Goal: Information Seeking & Learning: Find specific page/section

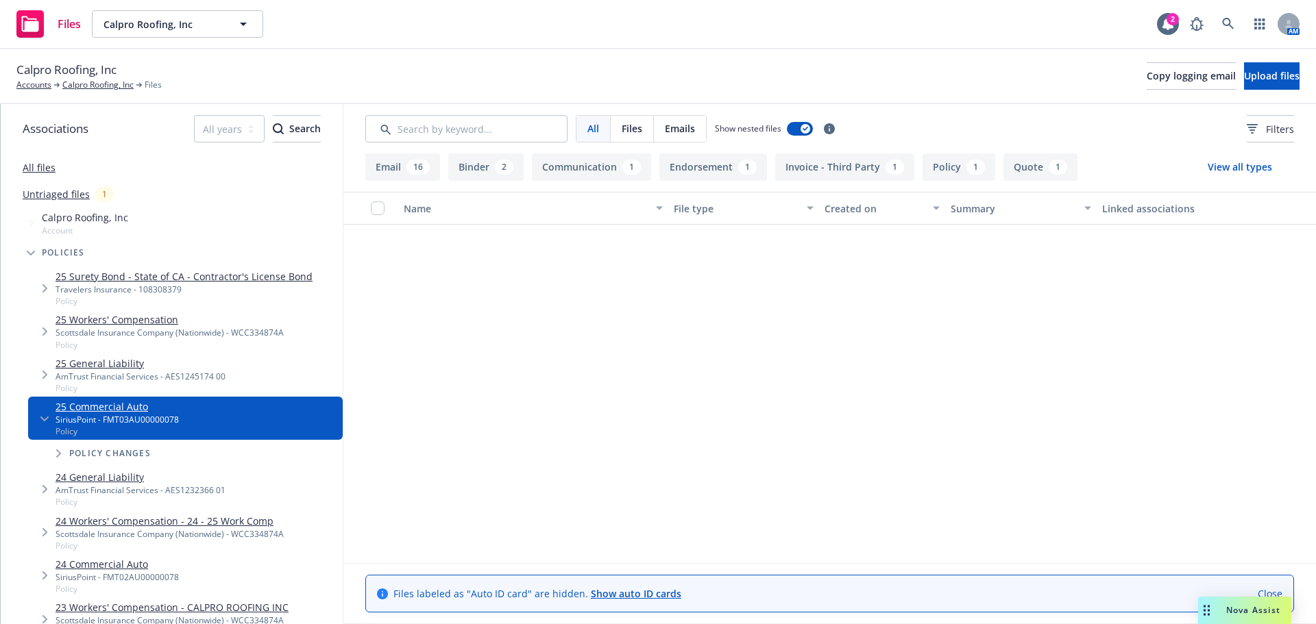
scroll to position [1174, 0]
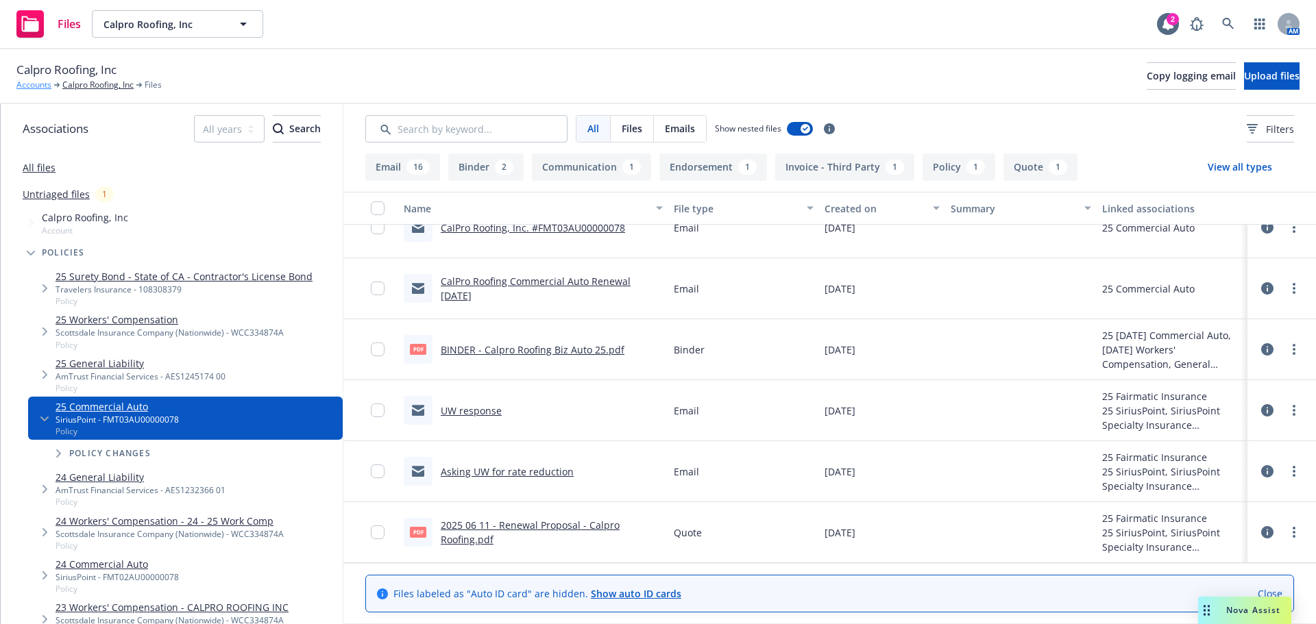
click at [34, 84] on link "Accounts" at bounding box center [33, 85] width 35 height 12
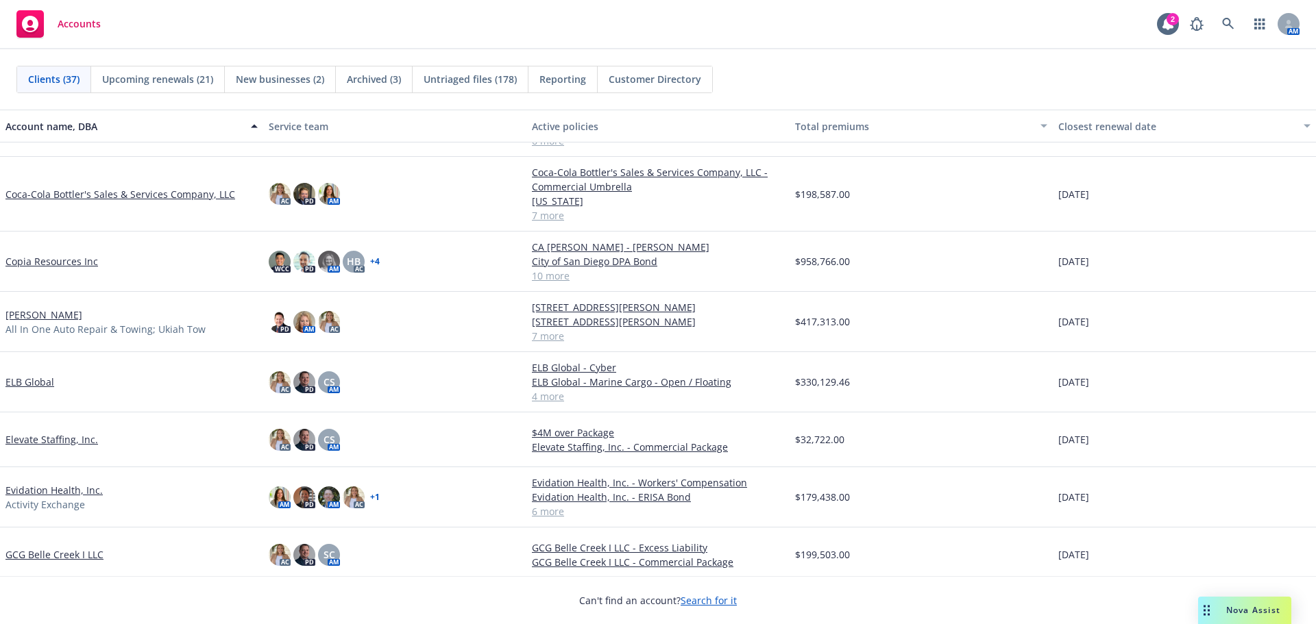
scroll to position [548, 0]
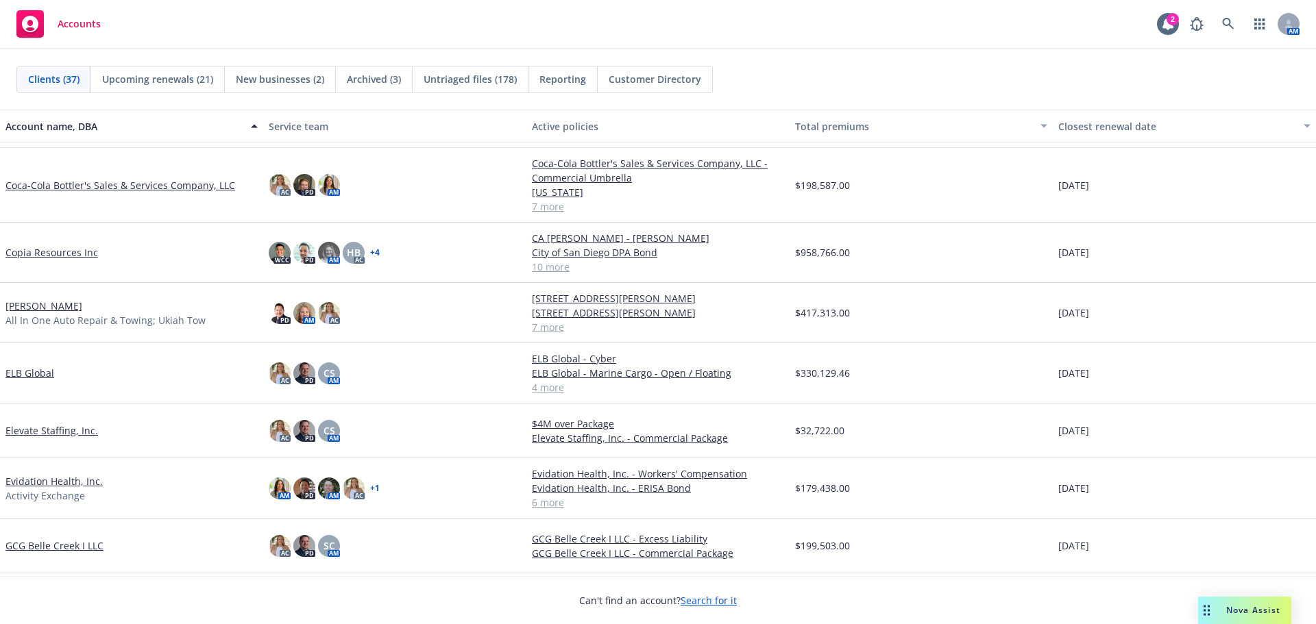
click at [53, 307] on link "Donald Keith Hewett" at bounding box center [43, 306] width 77 height 14
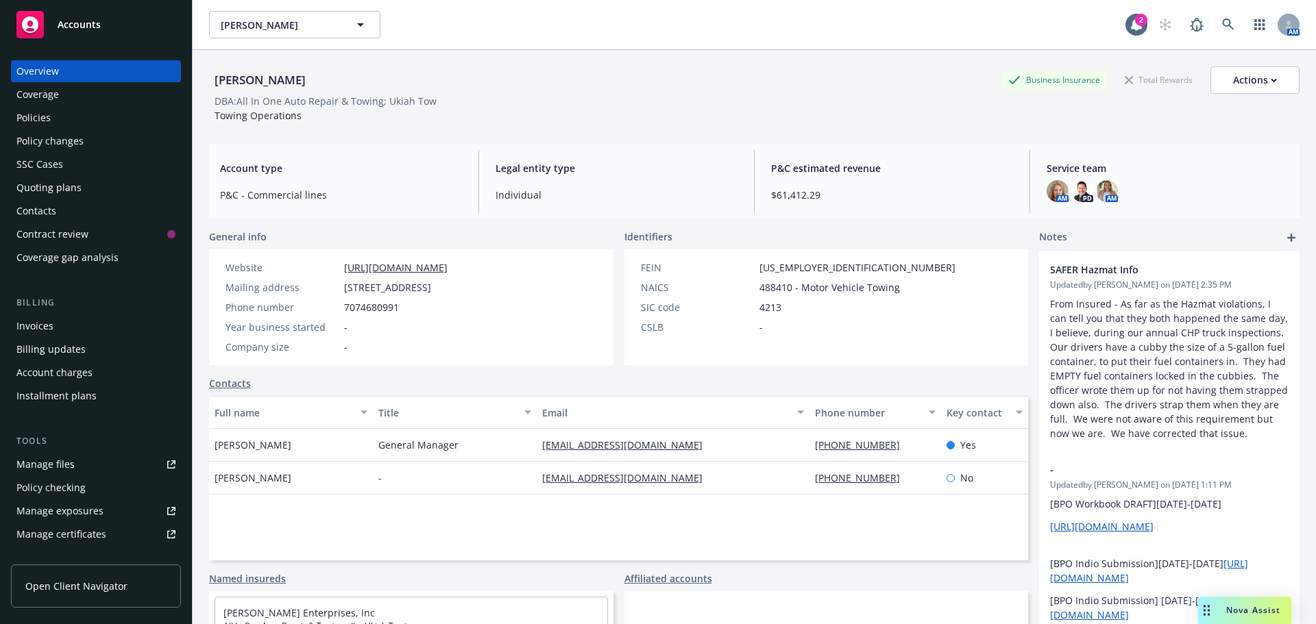
click at [100, 193] on div "Quoting plans" at bounding box center [95, 188] width 159 height 22
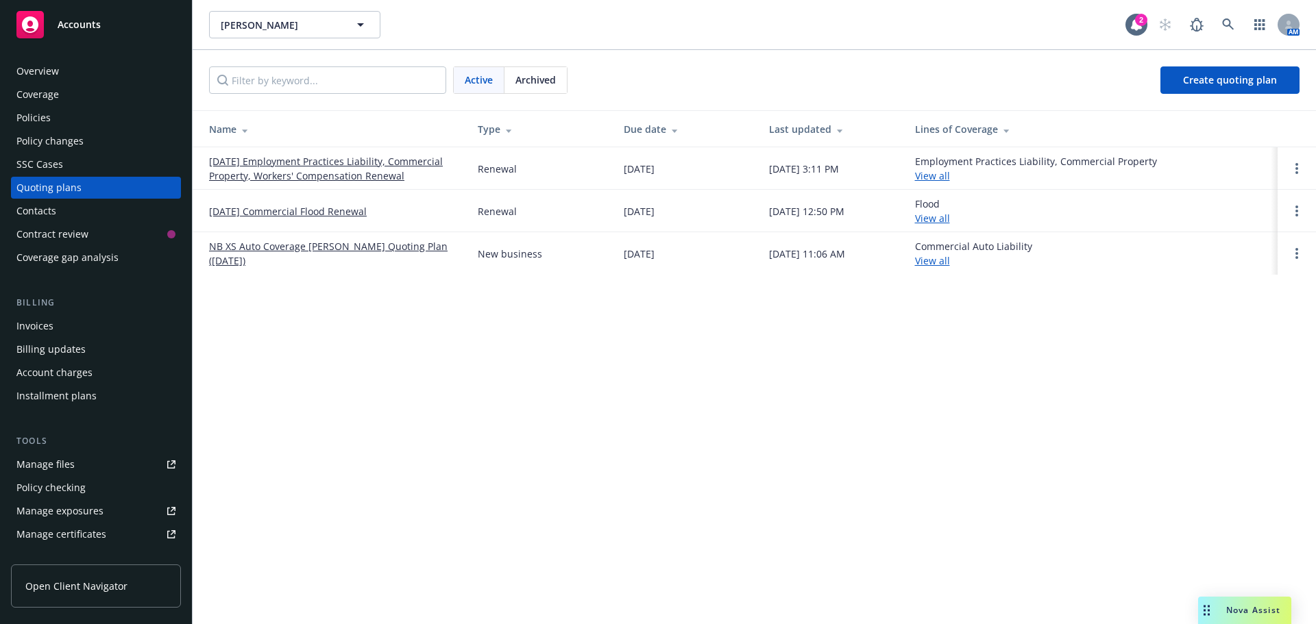
click at [301, 161] on link "11/01/25 Employment Practices Liability, Commercial Property, Workers' Compensa…" at bounding box center [332, 168] width 247 height 29
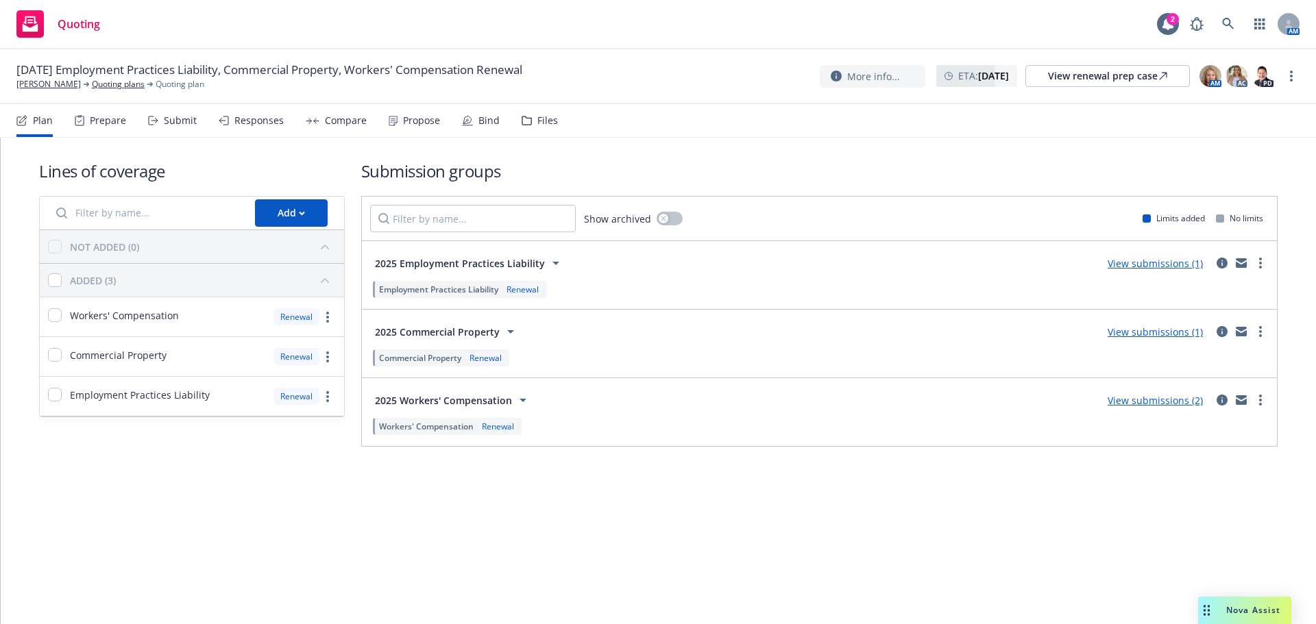
click at [164, 115] on div "Submit" at bounding box center [180, 120] width 33 height 11
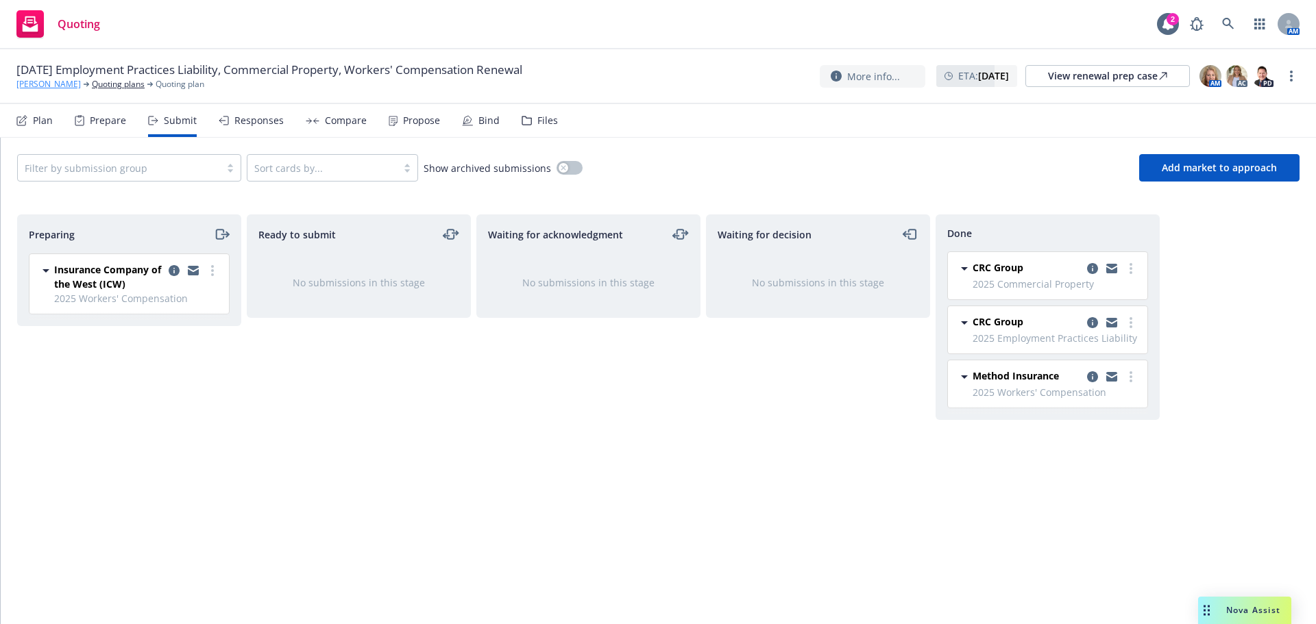
click at [72, 83] on link "[PERSON_NAME]" at bounding box center [48, 84] width 64 height 12
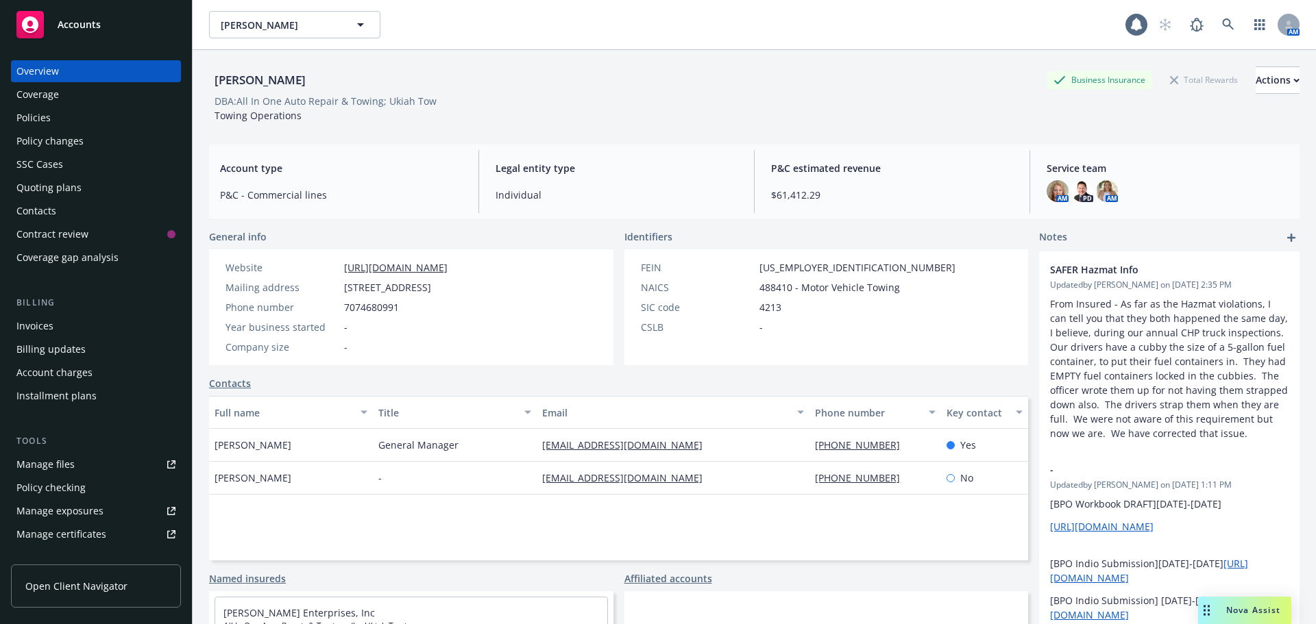
click at [124, 33] on div "Accounts" at bounding box center [95, 24] width 159 height 27
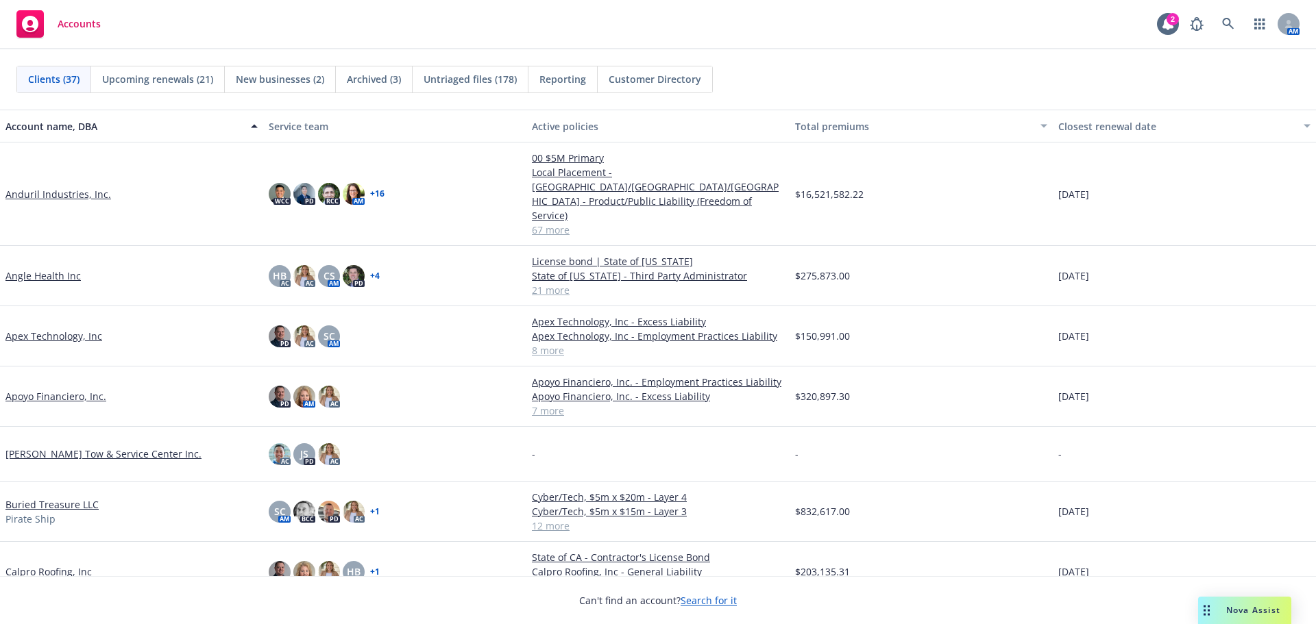
click at [458, 81] on span "Untriaged files (178)" at bounding box center [470, 79] width 93 height 14
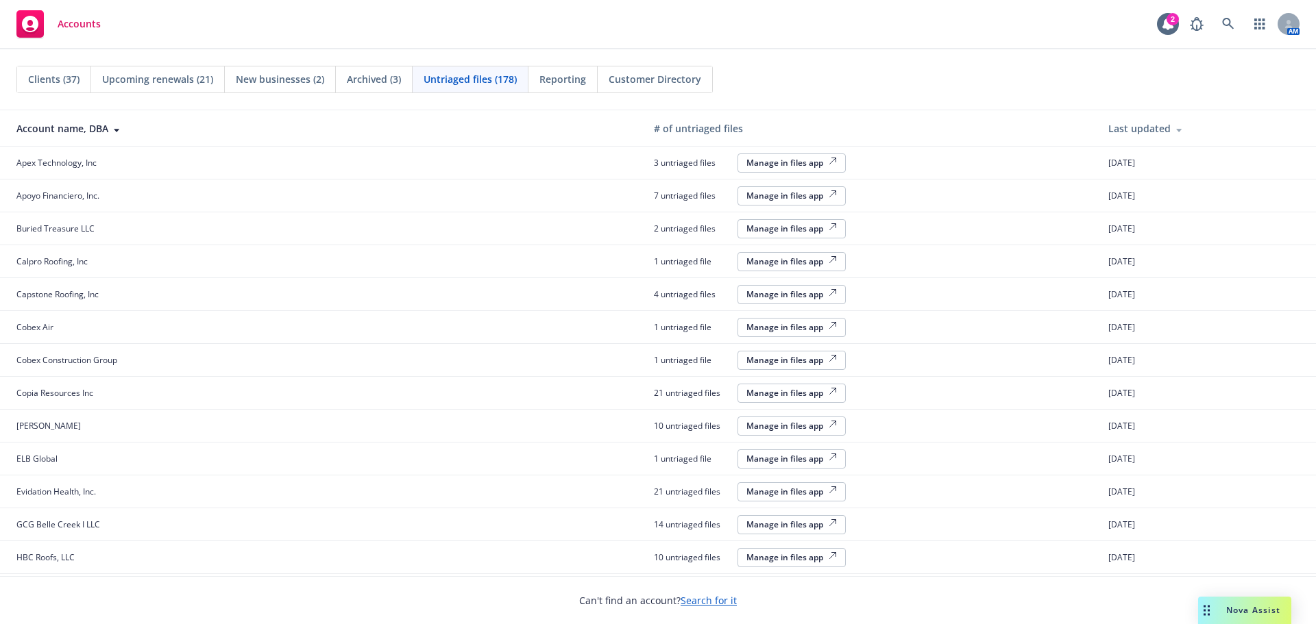
click at [58, 88] on div "Clients (37)" at bounding box center [54, 79] width 74 height 26
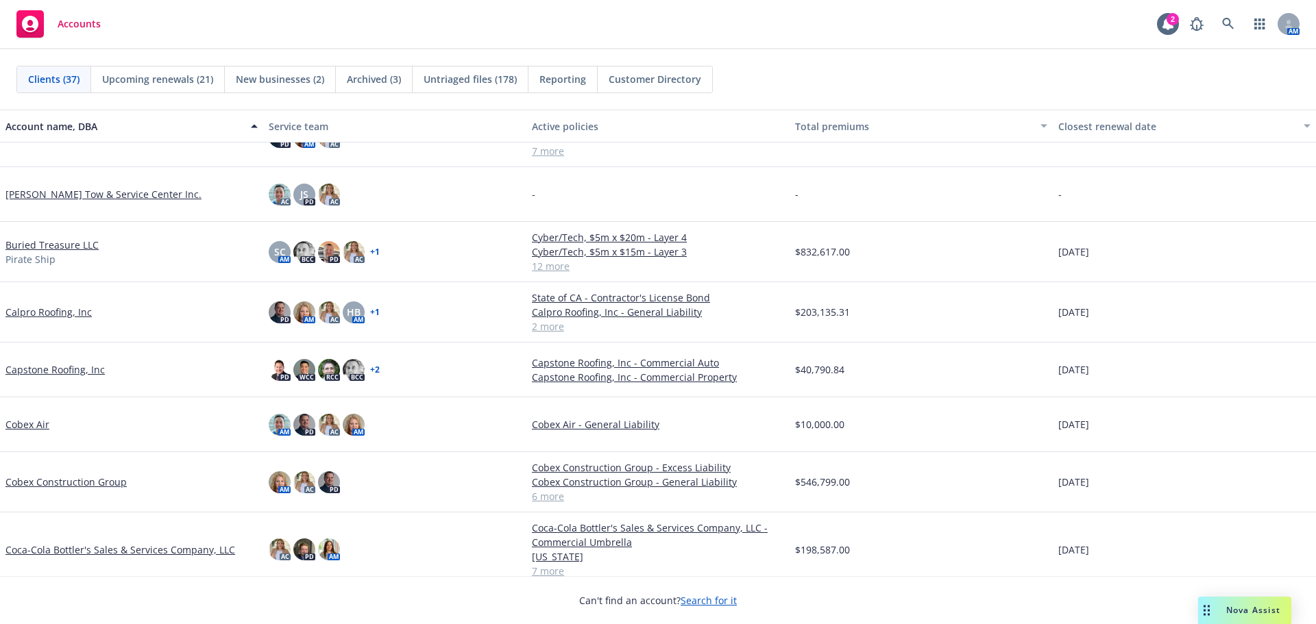
scroll to position [274, 0]
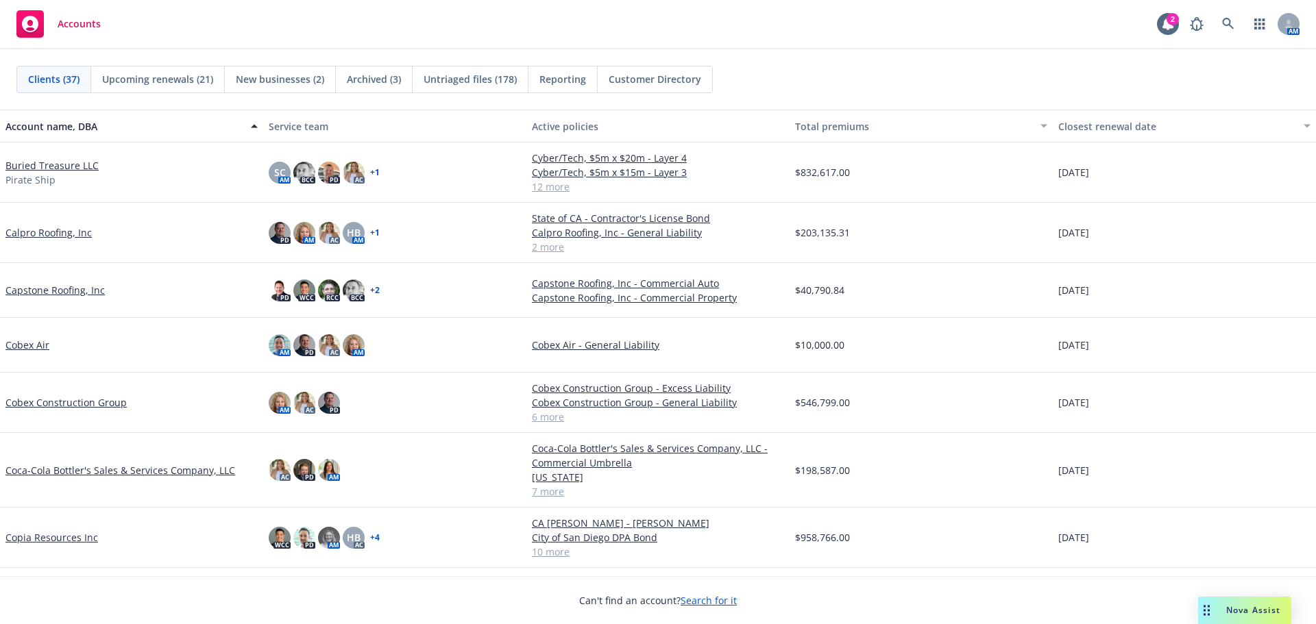
click at [148, 465] on link "Coca-Cola Bottler's Sales & Services Company, LLC" at bounding box center [120, 470] width 230 height 14
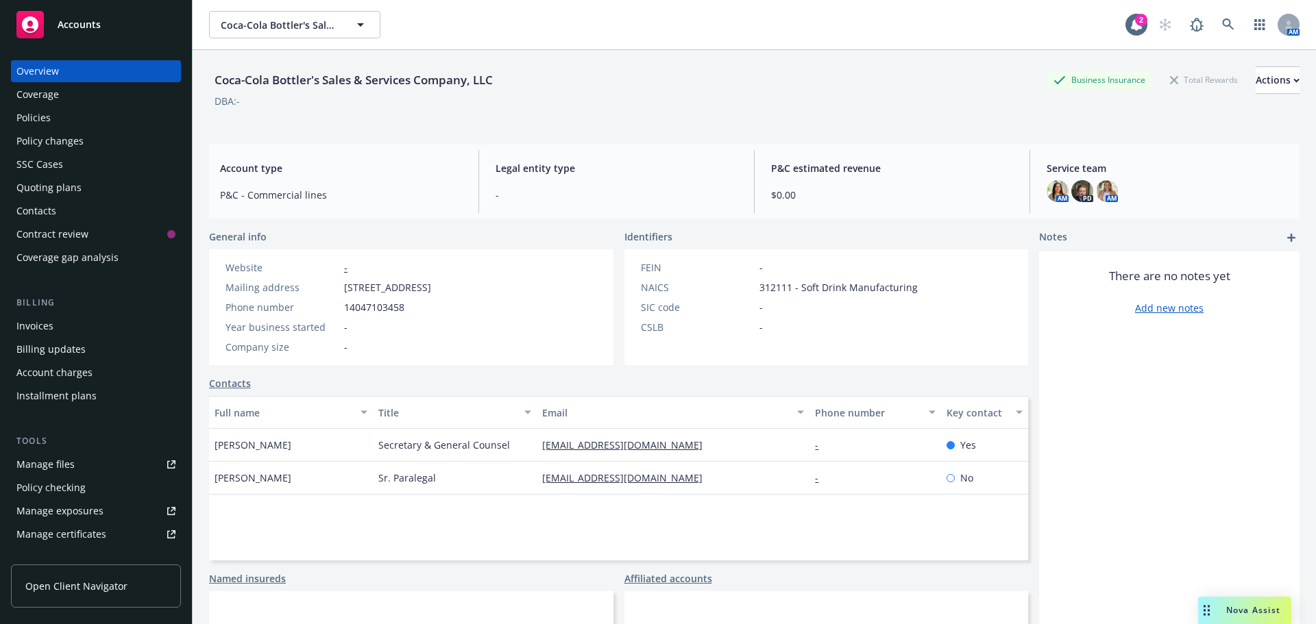
click at [137, 118] on div "Policies" at bounding box center [95, 118] width 159 height 22
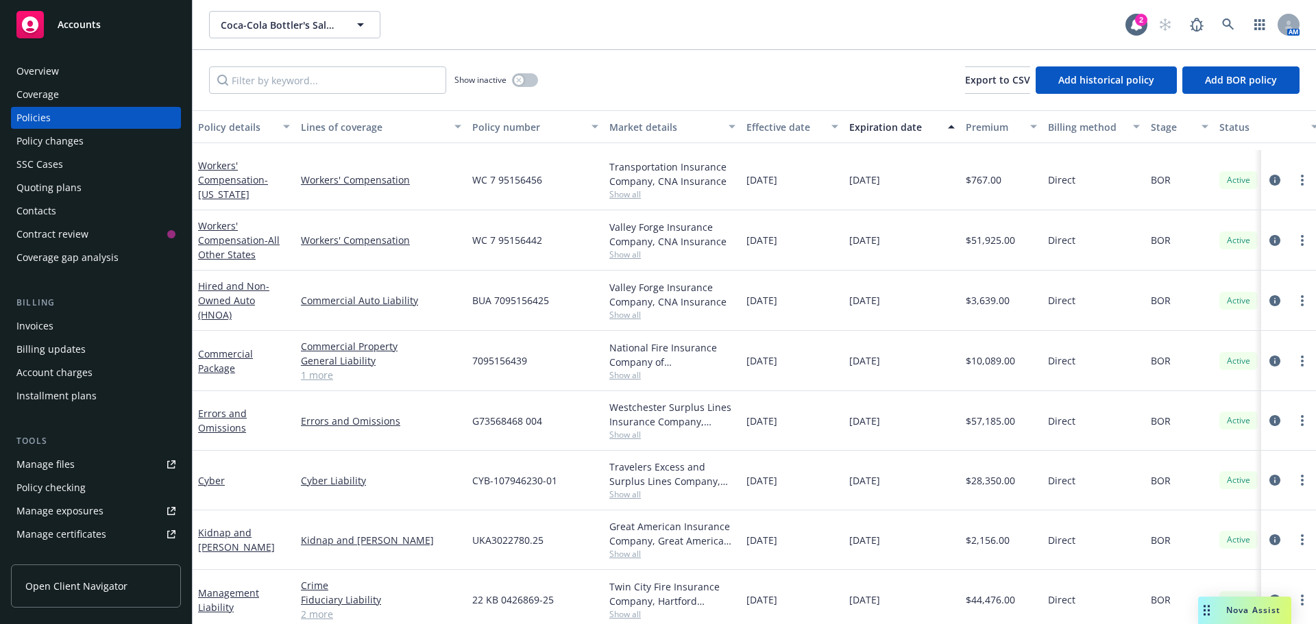
scroll to position [124, 0]
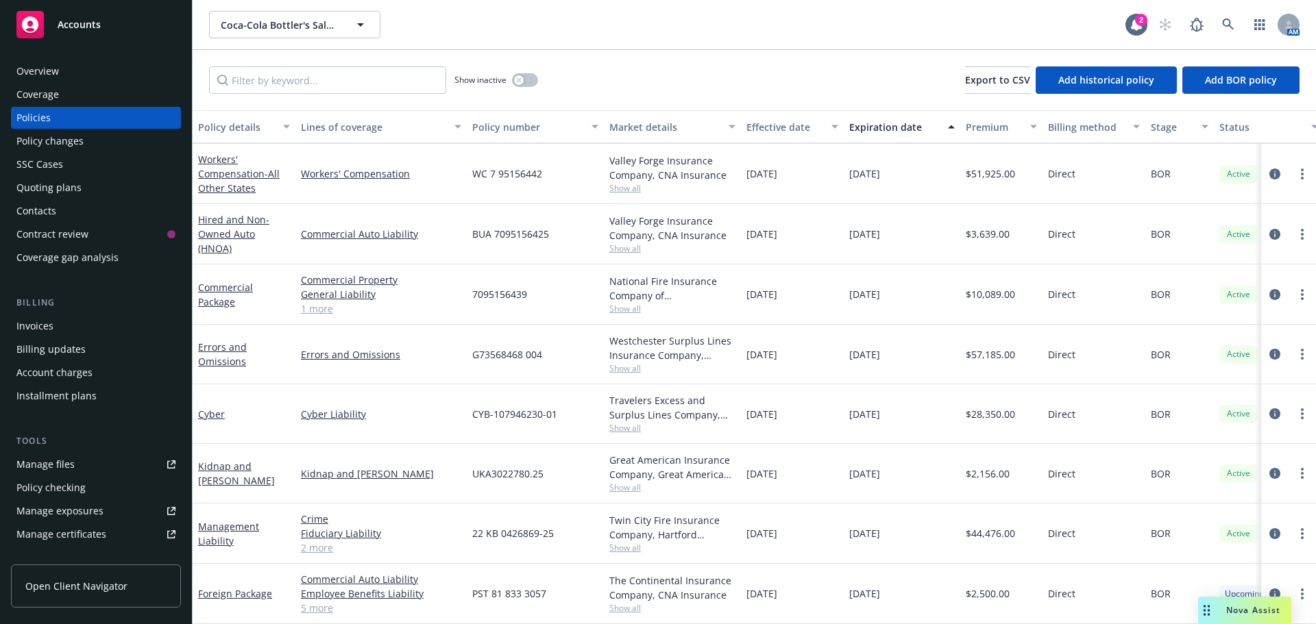
click at [641, 482] on span "Show all" at bounding box center [672, 488] width 126 height 12
click at [605, 484] on div "Great American Insurance Company, Great American Insurance Group Show all" at bounding box center [672, 474] width 137 height 60
click at [1301, 468] on circle "more" at bounding box center [1302, 469] width 3 height 3
click at [1292, 409] on link "Copy logging email" at bounding box center [1229, 417] width 161 height 27
click at [617, 602] on span "Show all" at bounding box center [672, 608] width 126 height 12
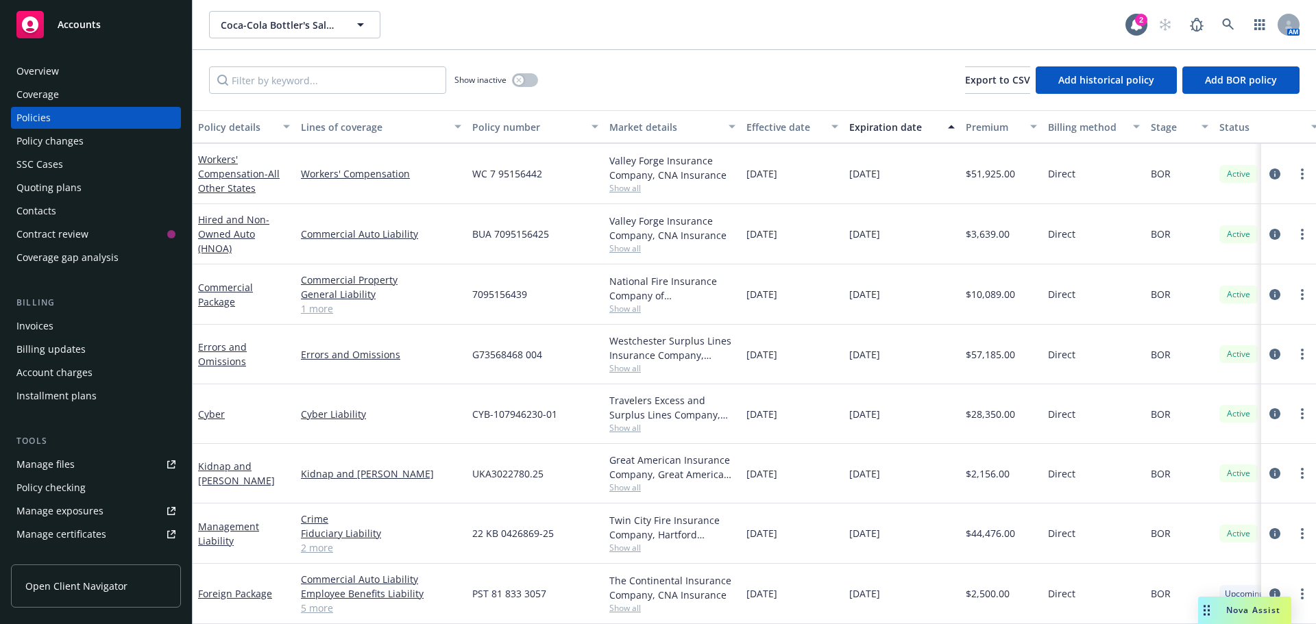
click at [569, 601] on div "PST 81 833 3057" at bounding box center [535, 594] width 137 height 60
click at [1294, 406] on link "more" at bounding box center [1302, 414] width 16 height 16
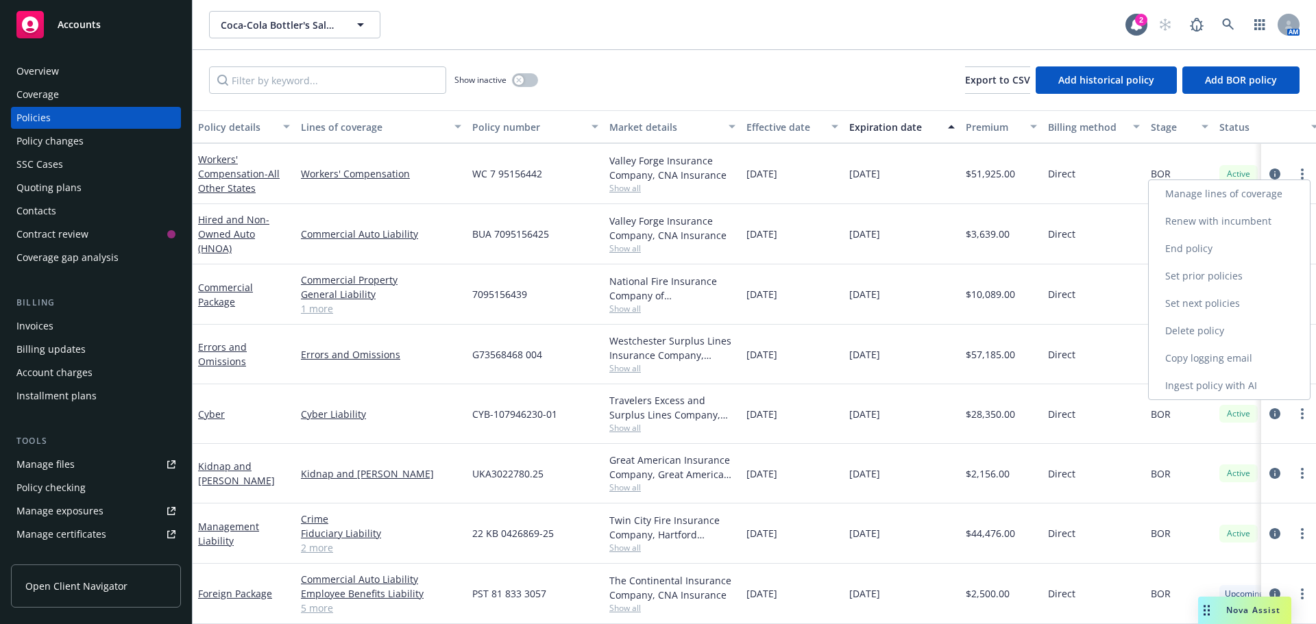
click at [1241, 360] on link "Copy logging email" at bounding box center [1229, 358] width 161 height 27
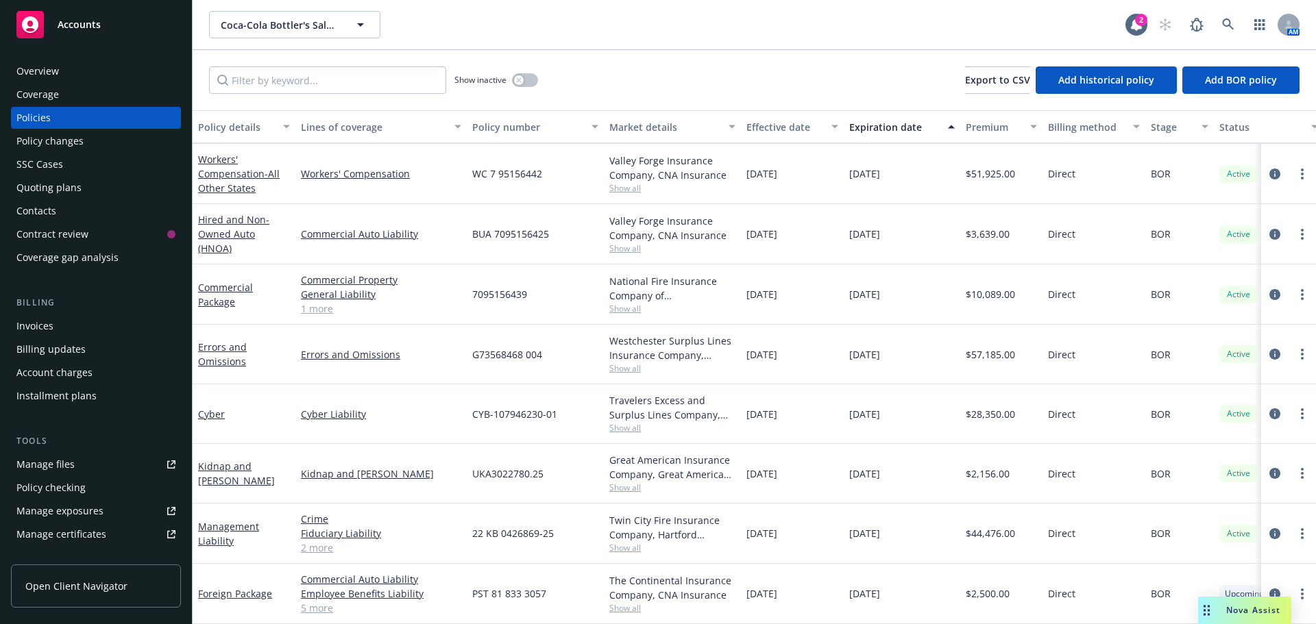
click at [70, 19] on span "Accounts" at bounding box center [79, 24] width 43 height 11
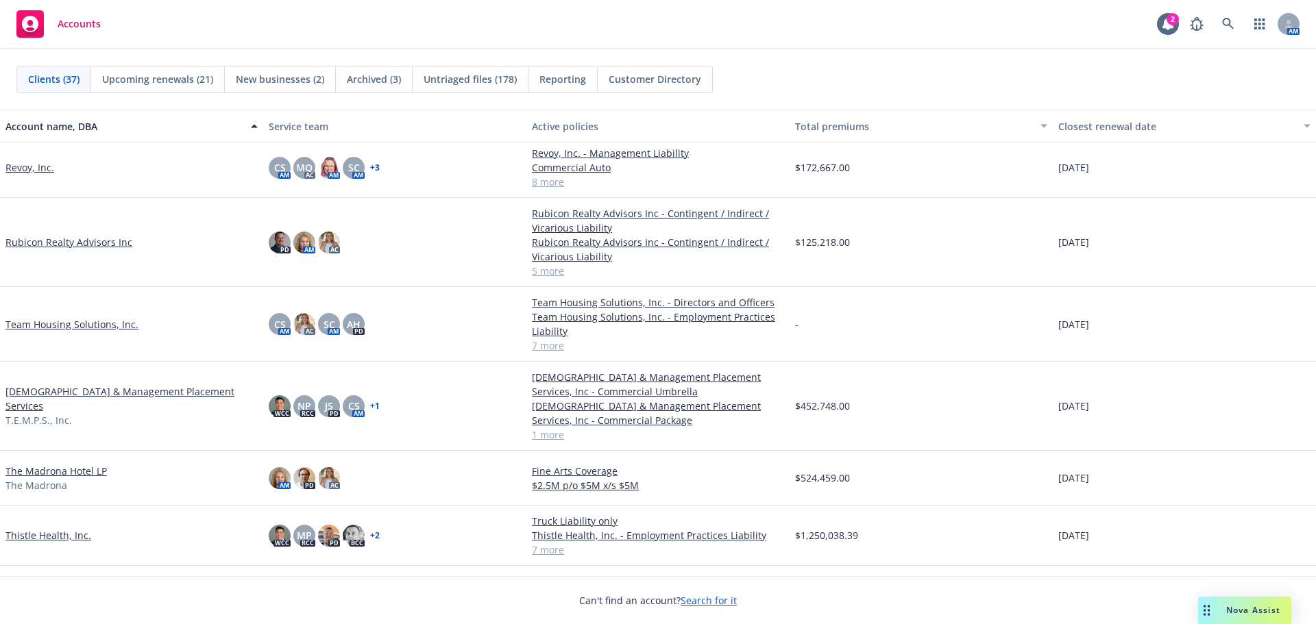
scroll to position [1714, 0]
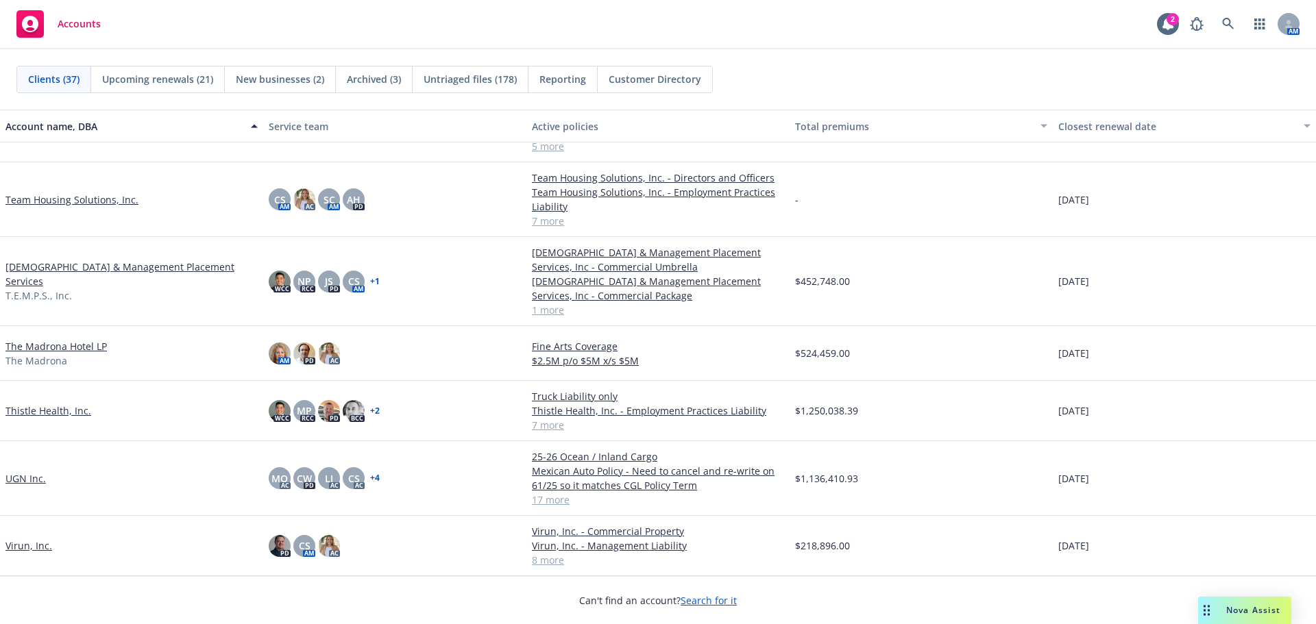
click at [30, 548] on link "Virun, Inc." at bounding box center [28, 546] width 47 height 14
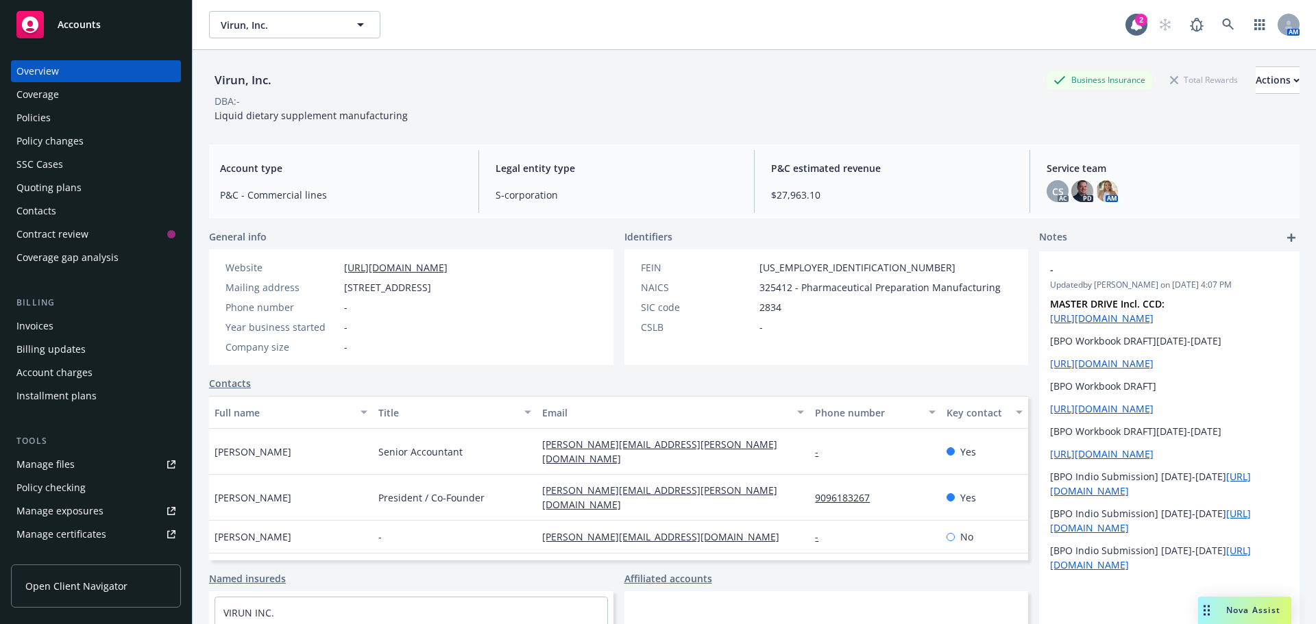
click at [132, 116] on div "Policies" at bounding box center [95, 118] width 159 height 22
